Goal: Task Accomplishment & Management: Manage account settings

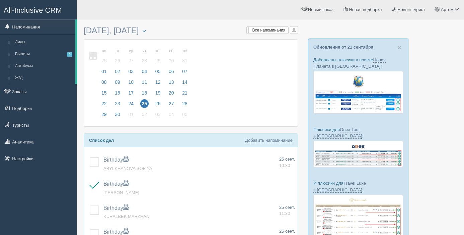
scroll to position [162, 0]
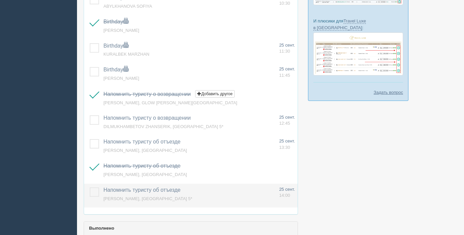
drag, startPoint x: 93, startPoint y: 190, endPoint x: 98, endPoint y: 192, distance: 4.8
click at [90, 187] on label at bounding box center [90, 187] width 0 height 0
click at [0, 0] on input "checkbox" at bounding box center [0, 0] width 0 height 0
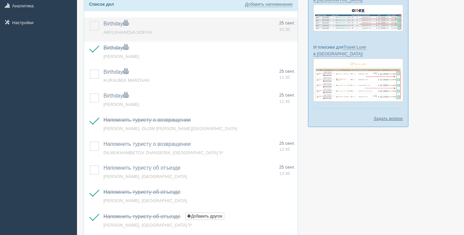
scroll to position [134, 0]
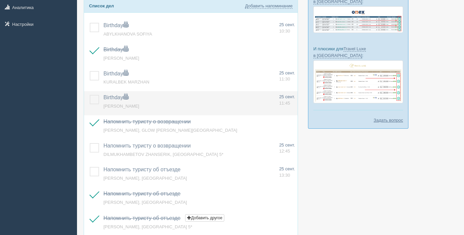
click at [90, 95] on label at bounding box center [90, 95] width 0 height 0
click at [0, 0] on input "checkbox" at bounding box center [0, 0] width 0 height 0
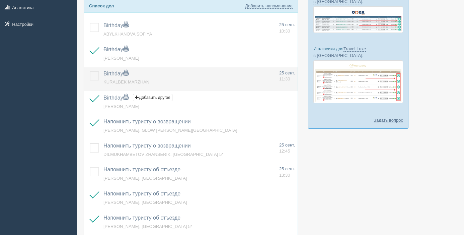
drag, startPoint x: 94, startPoint y: 76, endPoint x: 103, endPoint y: 78, distance: 9.3
click at [90, 71] on label at bounding box center [90, 71] width 0 height 0
click at [0, 0] on input "checkbox" at bounding box center [0, 0] width 0 height 0
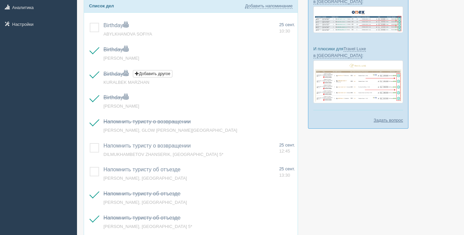
drag, startPoint x: 93, startPoint y: 30, endPoint x: 90, endPoint y: 11, distance: 18.6
click at [90, 23] on label at bounding box center [90, 23] width 0 height 0
click at [0, 0] on input "checkbox" at bounding box center [0, 0] width 0 height 0
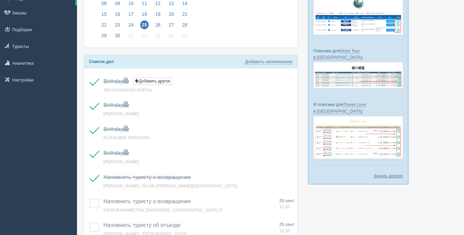
scroll to position [0, 0]
